Goal: Information Seeking & Learning: Check status

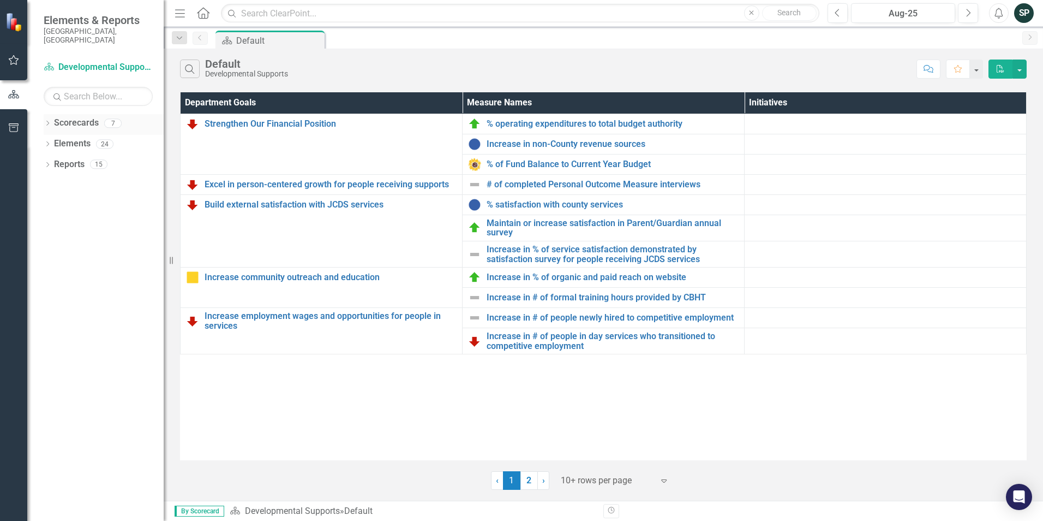
click at [83, 117] on link "Scorecards" at bounding box center [76, 123] width 45 height 13
click at [46, 121] on icon "Dropdown" at bounding box center [48, 124] width 8 height 6
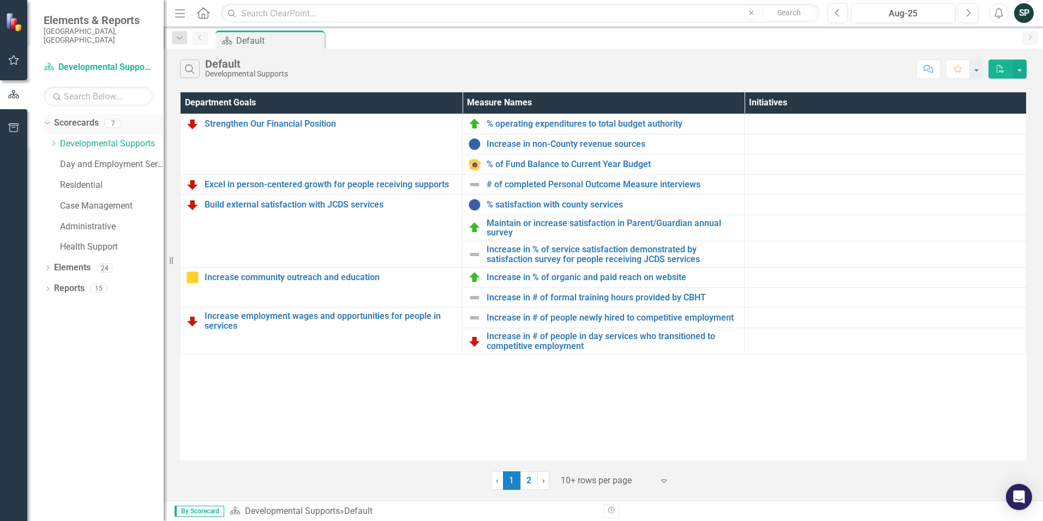
click at [46, 119] on icon "Dropdown" at bounding box center [46, 123] width 6 height 8
click at [47, 141] on icon at bounding box center [47, 143] width 3 height 5
click at [47, 140] on icon "Dropdown" at bounding box center [46, 144] width 6 height 8
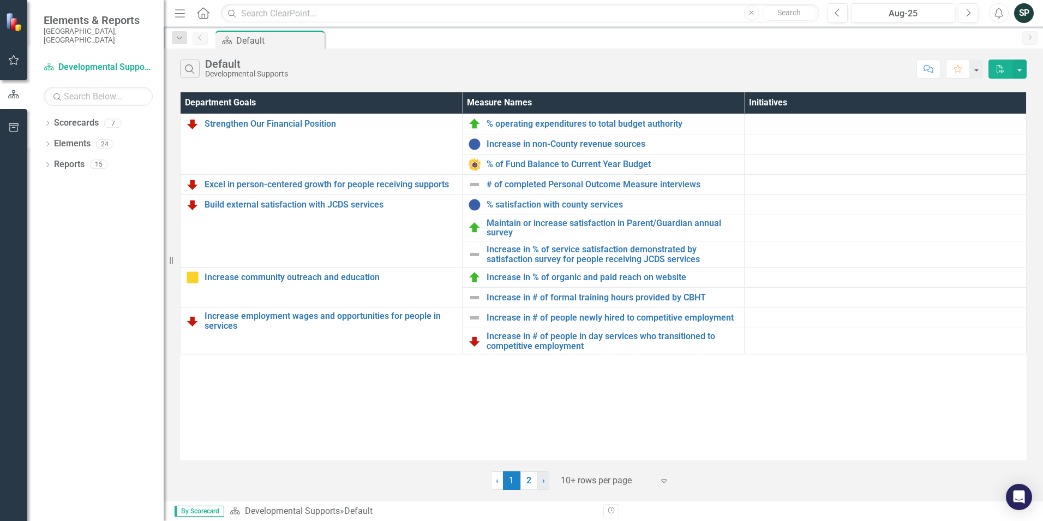
click at [547, 486] on link "› Next" at bounding box center [543, 480] width 12 height 19
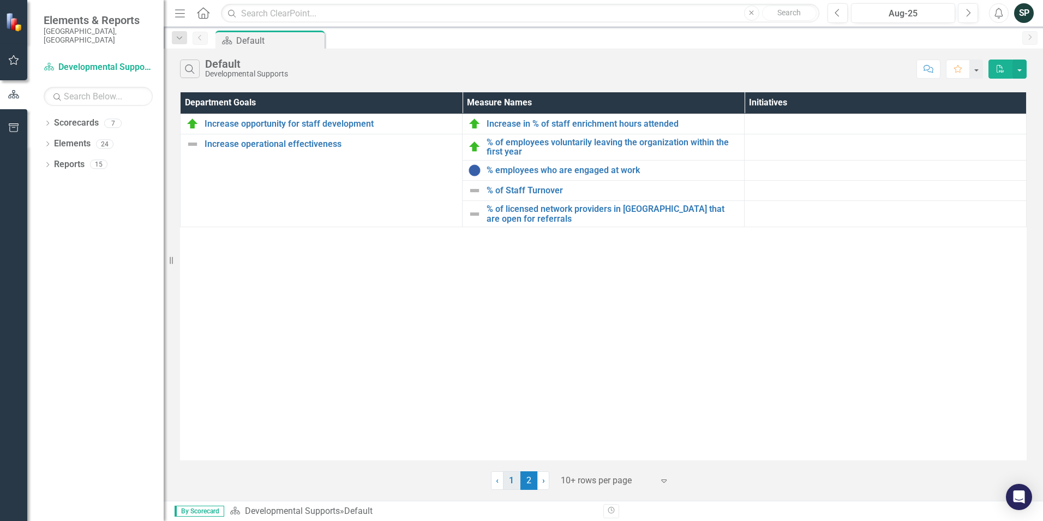
click at [515, 481] on link "1" at bounding box center [511, 480] width 17 height 19
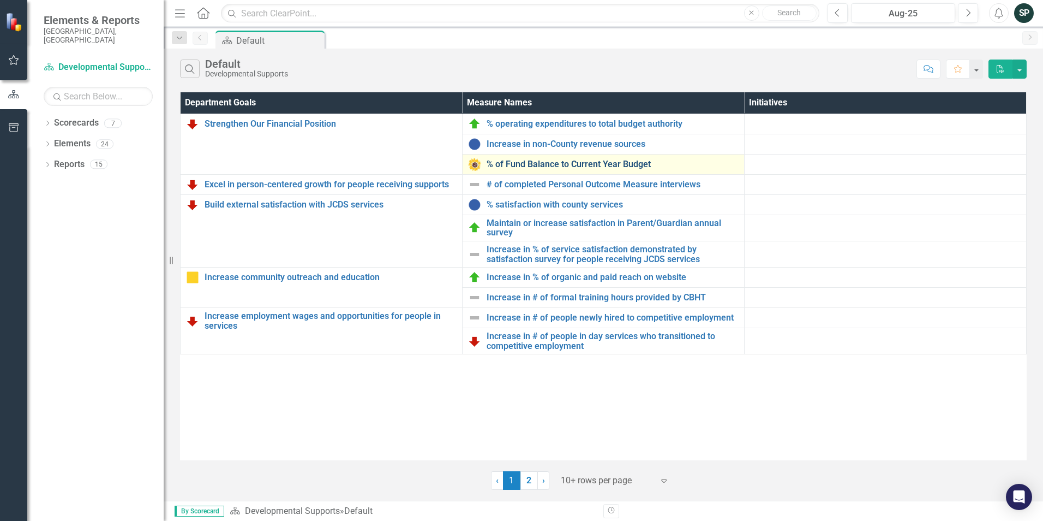
click at [583, 168] on link "% of Fund Balance to Current Year Budget" at bounding box center [613, 164] width 252 height 10
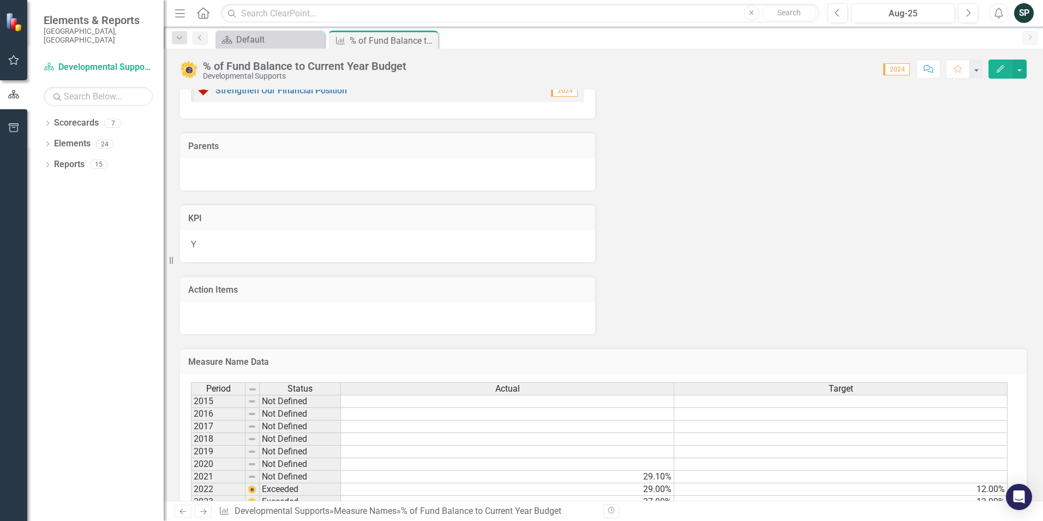
scroll to position [115, 0]
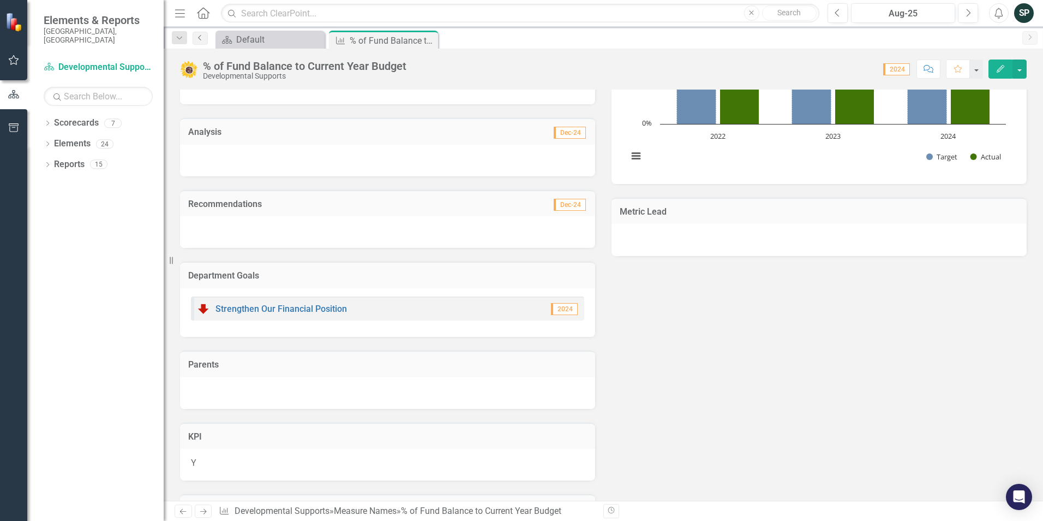
click at [200, 42] on link "Previous" at bounding box center [200, 38] width 15 height 13
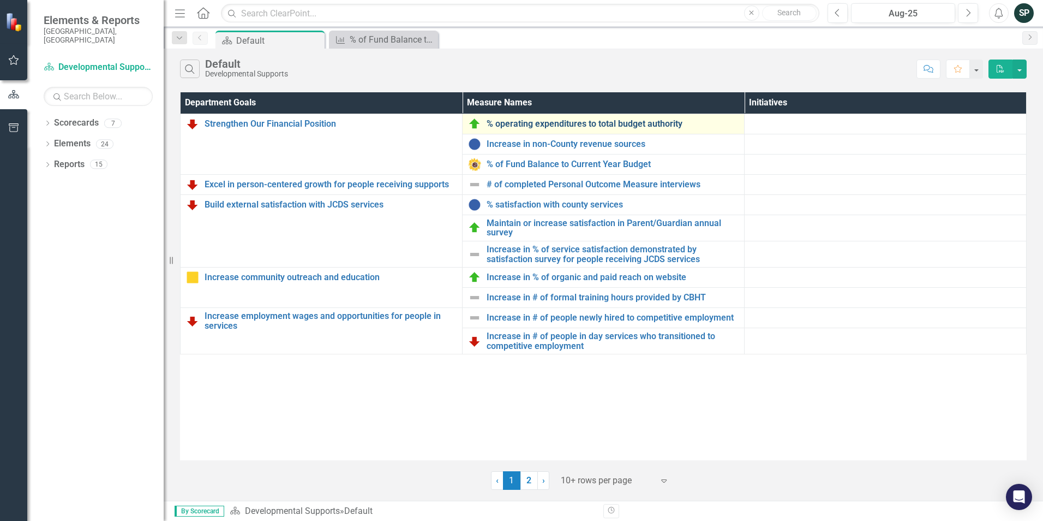
click at [505, 121] on link "% operating expenditures to total budget authority" at bounding box center [613, 124] width 252 height 10
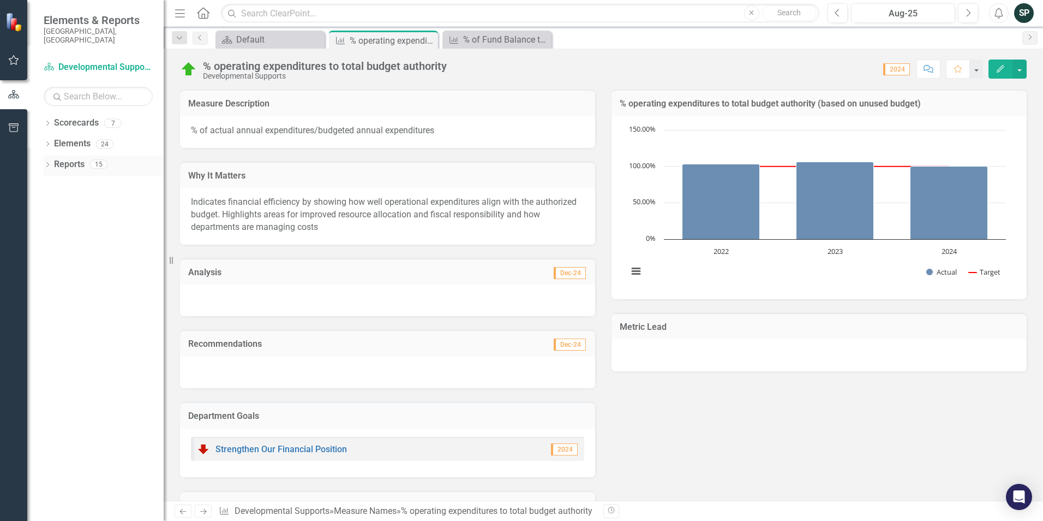
click at [62, 158] on link "Reports" at bounding box center [69, 164] width 31 height 13
click at [47, 163] on icon "Dropdown" at bounding box center [48, 166] width 8 height 6
click at [47, 163] on div "Dropdown" at bounding box center [48, 165] width 8 height 5
click at [192, 32] on div "Dropdown Search Scorecard Default Close Measure Name % operating expenditures t…" at bounding box center [179, 38] width 26 height 13
drag, startPoint x: 196, startPoint y: 38, endPoint x: 202, endPoint y: 48, distance: 12.0
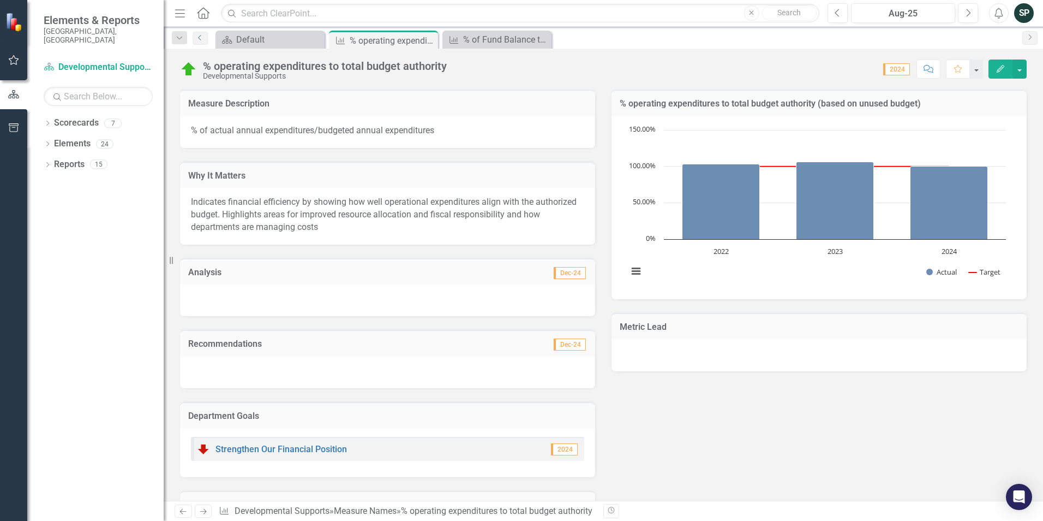
click at [196, 38] on icon "Previous" at bounding box center [200, 37] width 9 height 7
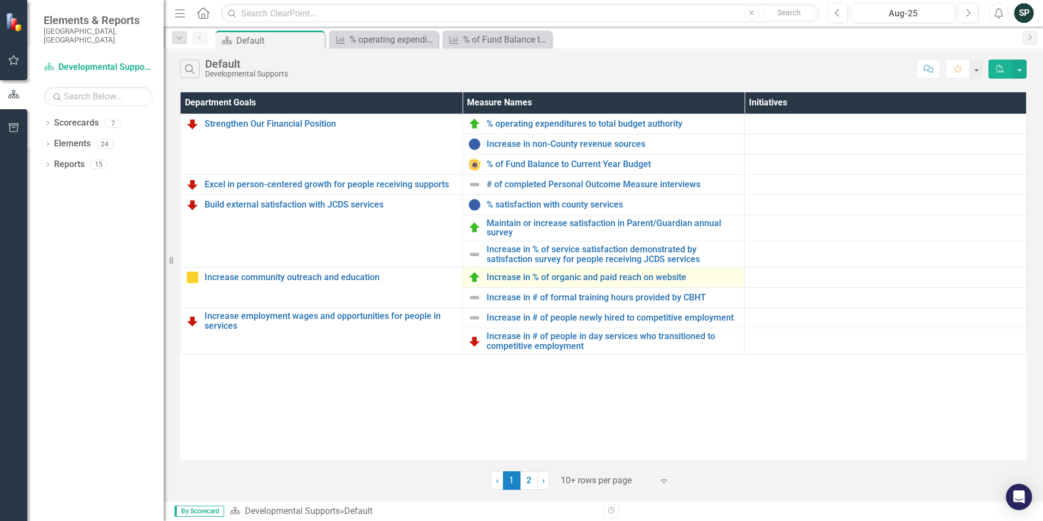
click at [571, 283] on div "Increase in % of organic and paid reach on website" at bounding box center [603, 277] width 271 height 13
click at [536, 274] on link "Increase in % of organic and paid reach on website" at bounding box center [613, 277] width 252 height 10
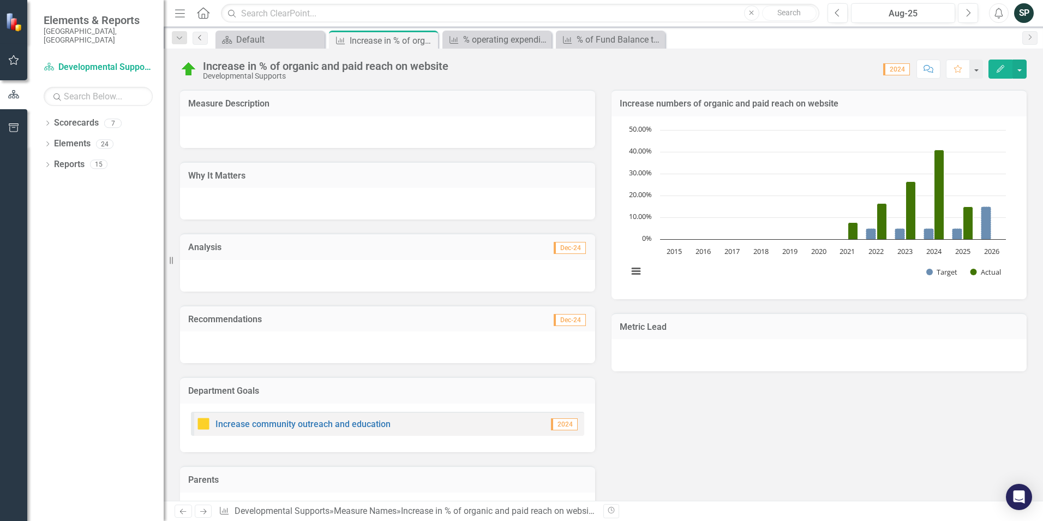
click at [199, 40] on icon "Previous" at bounding box center [200, 37] width 9 height 7
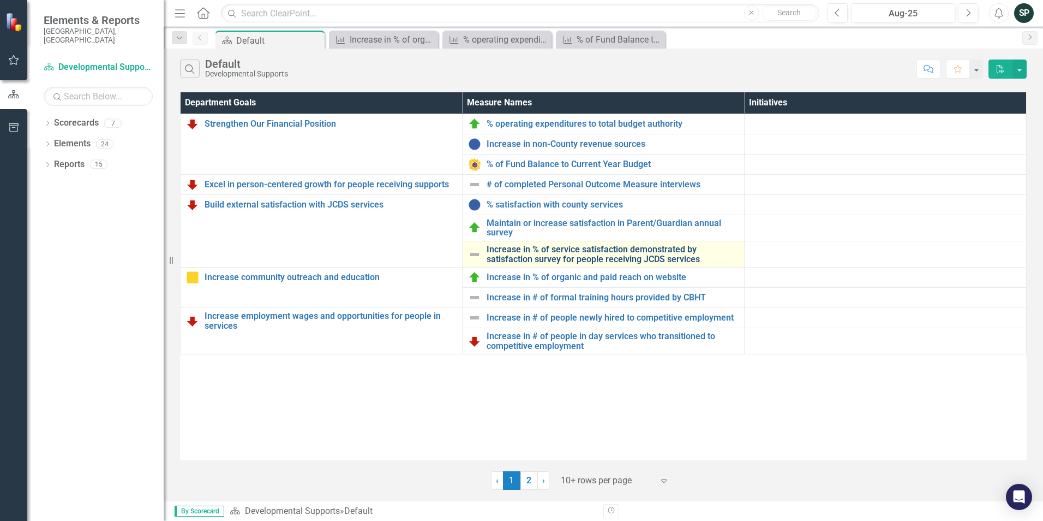
click at [584, 258] on link "Increase in % of service satisfaction demonstrated by satisfaction survey for p…" at bounding box center [613, 253] width 252 height 19
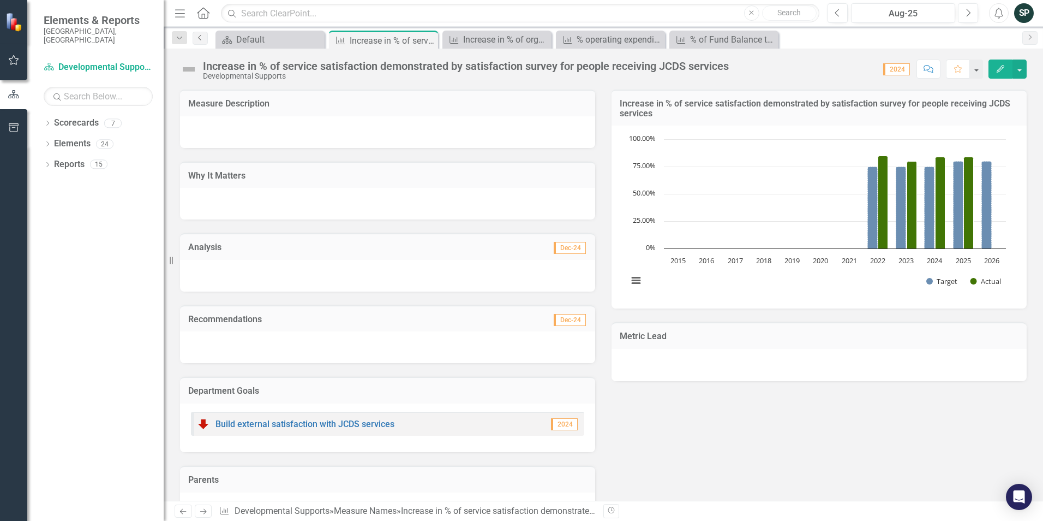
click at [196, 32] on link "Previous" at bounding box center [200, 38] width 15 height 13
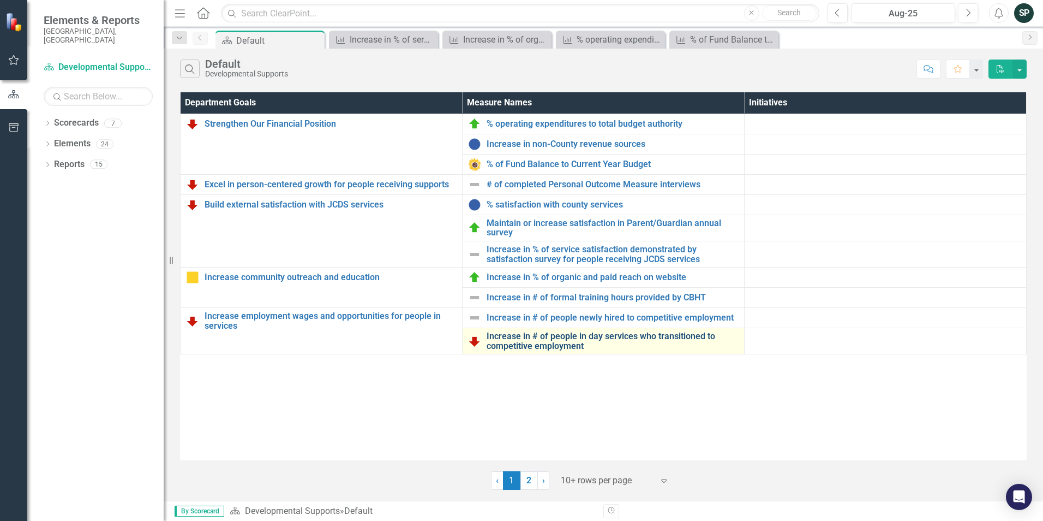
click at [586, 337] on link "Increase in # of people in day services who transitioned to competitive employm…" at bounding box center [613, 340] width 252 height 19
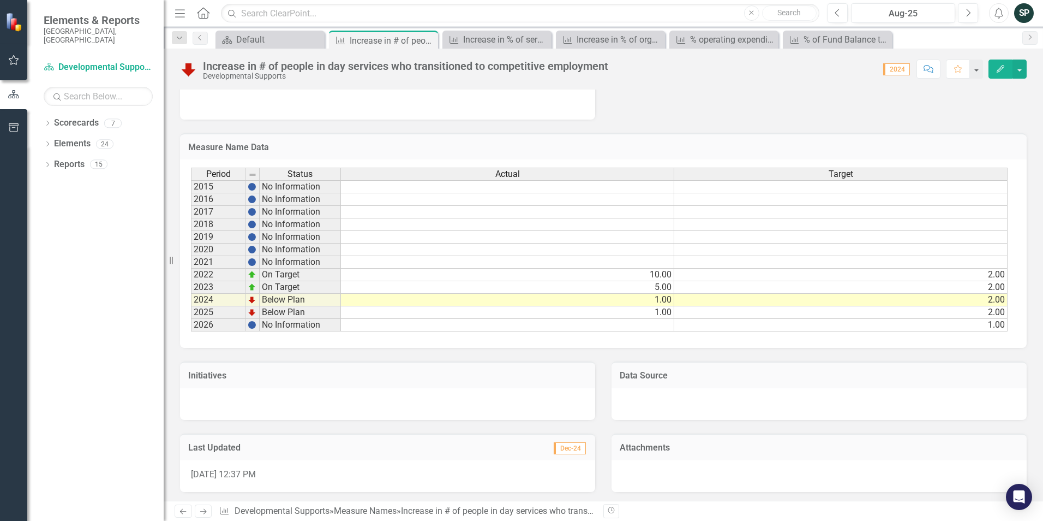
scroll to position [582, 0]
